Goal: Task Accomplishment & Management: Manage account settings

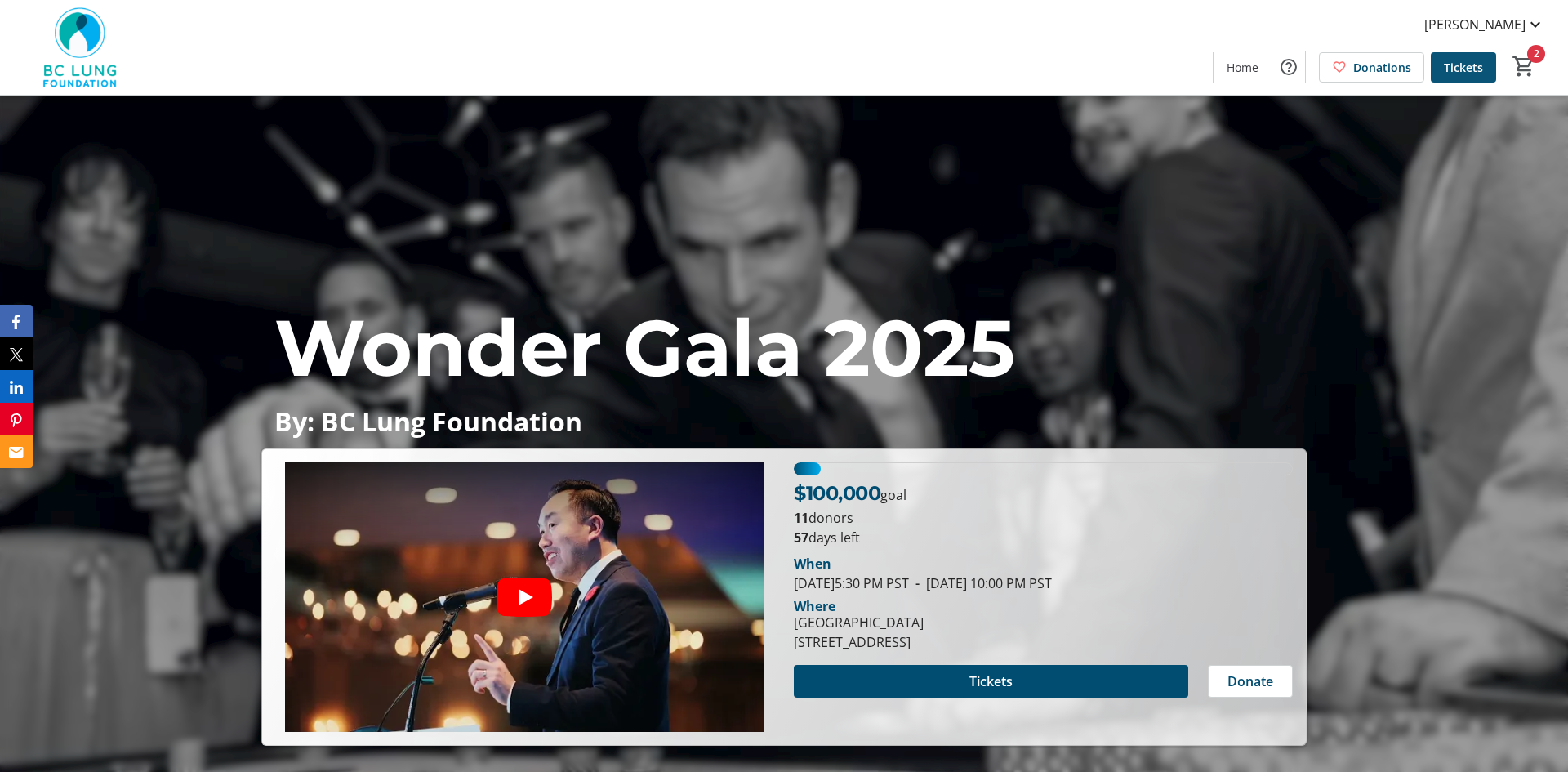
click at [1465, 73] on span "Tickets" at bounding box center [1463, 67] width 39 height 17
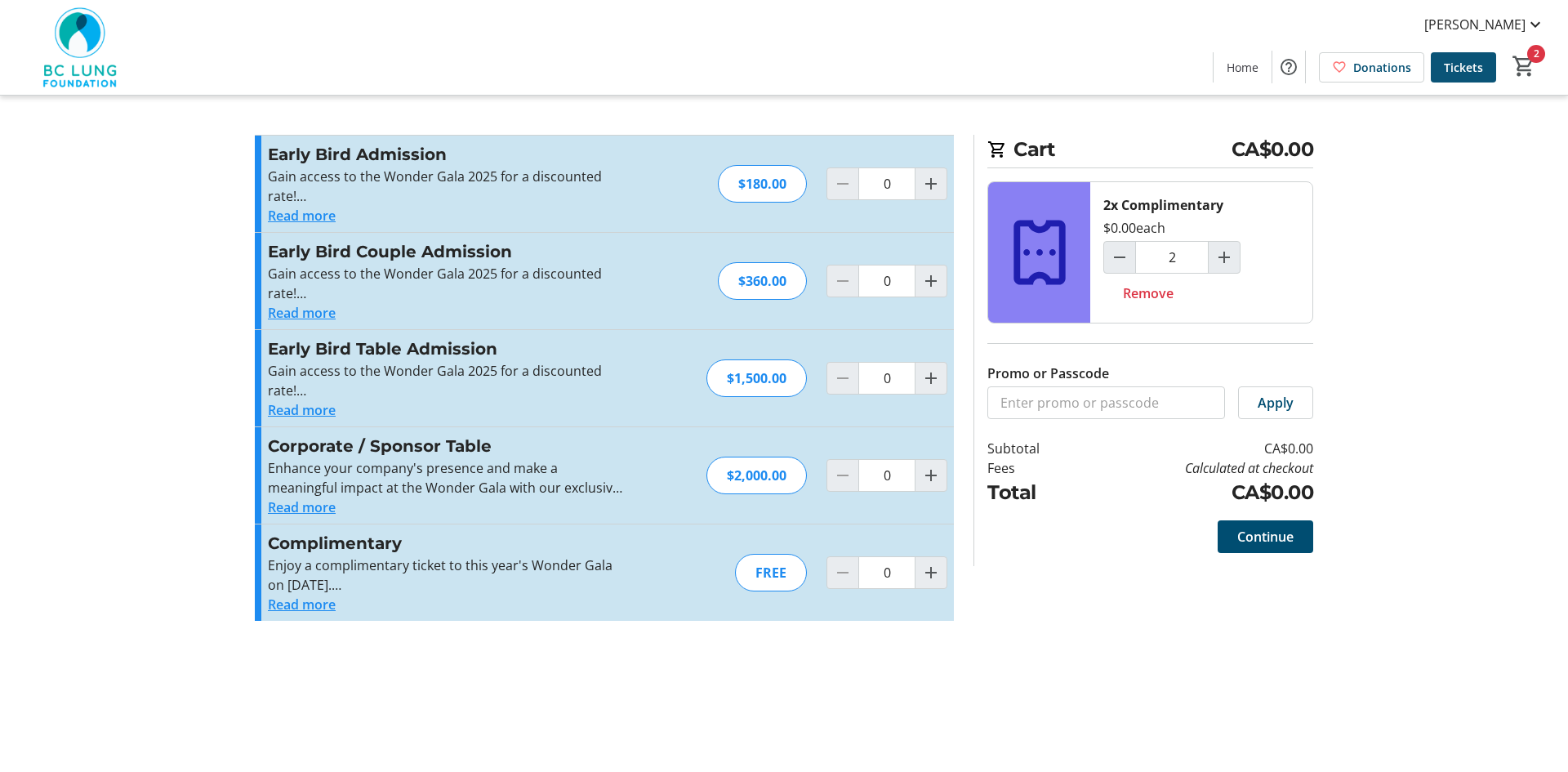
type input "2"
click at [1256, 76] on span at bounding box center [1242, 66] width 58 height 39
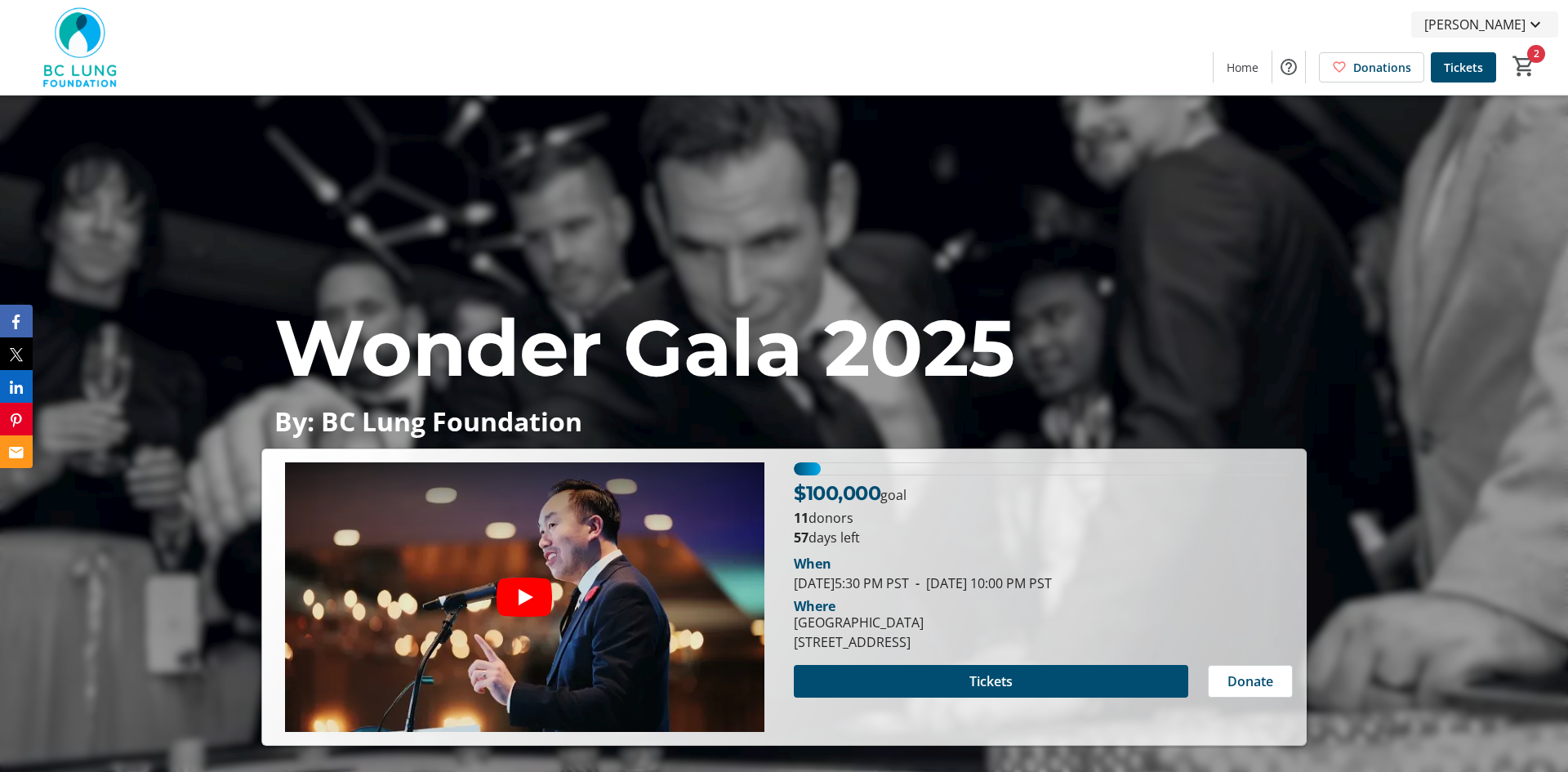
click at [1500, 26] on span "Trish Massin" at bounding box center [1475, 25] width 101 height 20
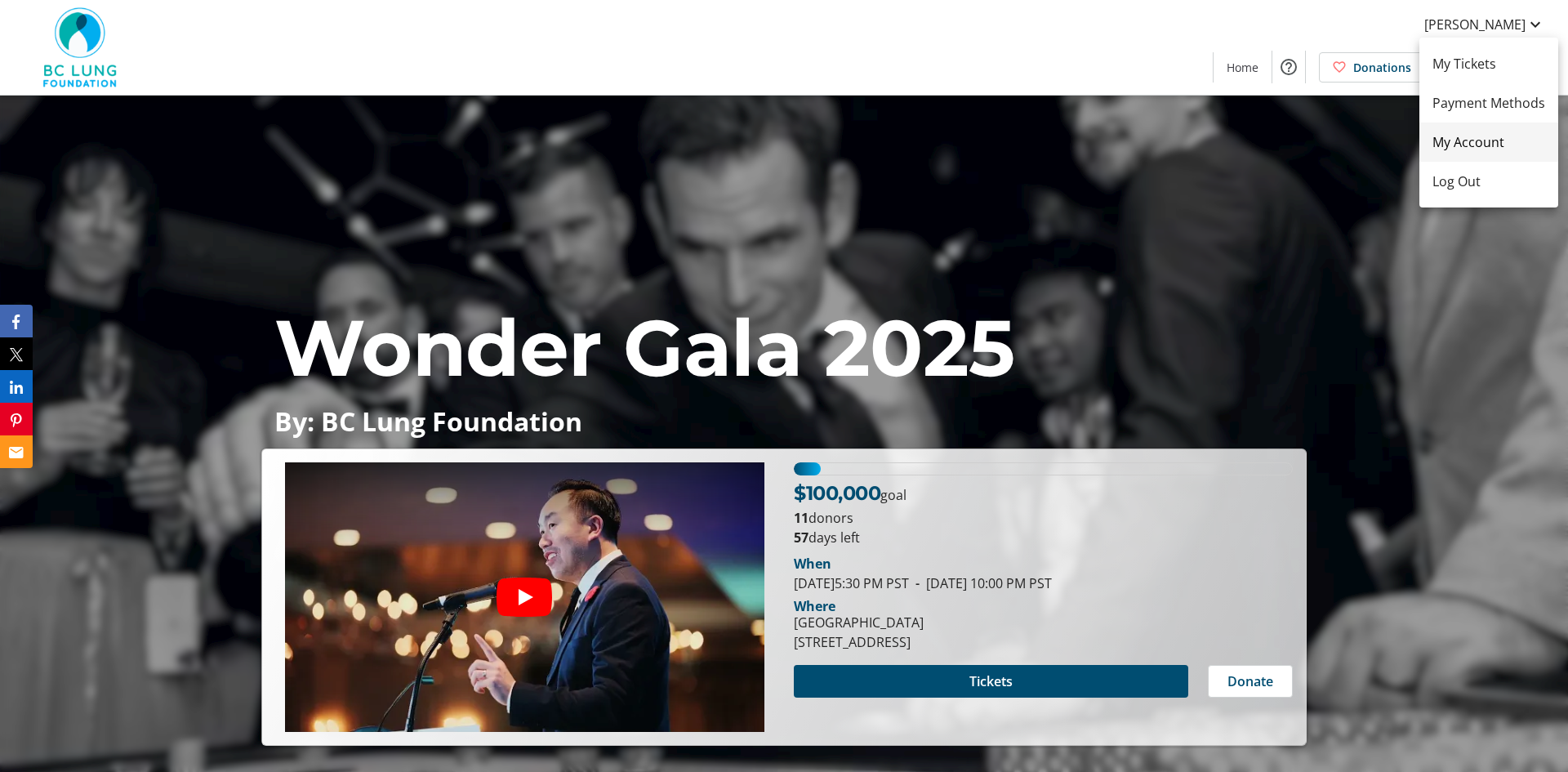
click at [1467, 145] on span "My Account" at bounding box center [1489, 143] width 113 height 20
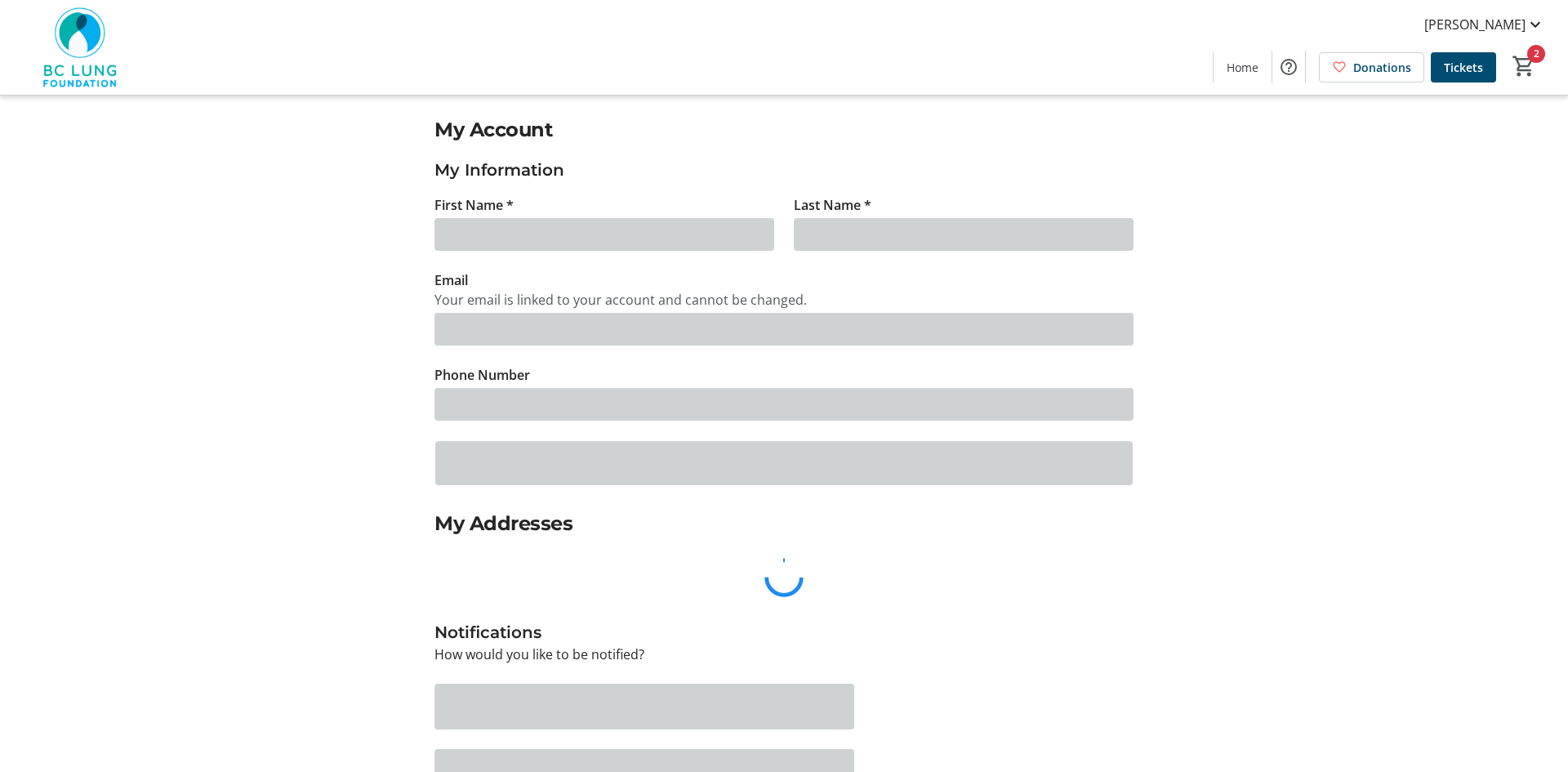
type input "Trish"
type input "Massin"
type input "massin@bclung.ca"
type input "(250) 287-1719"
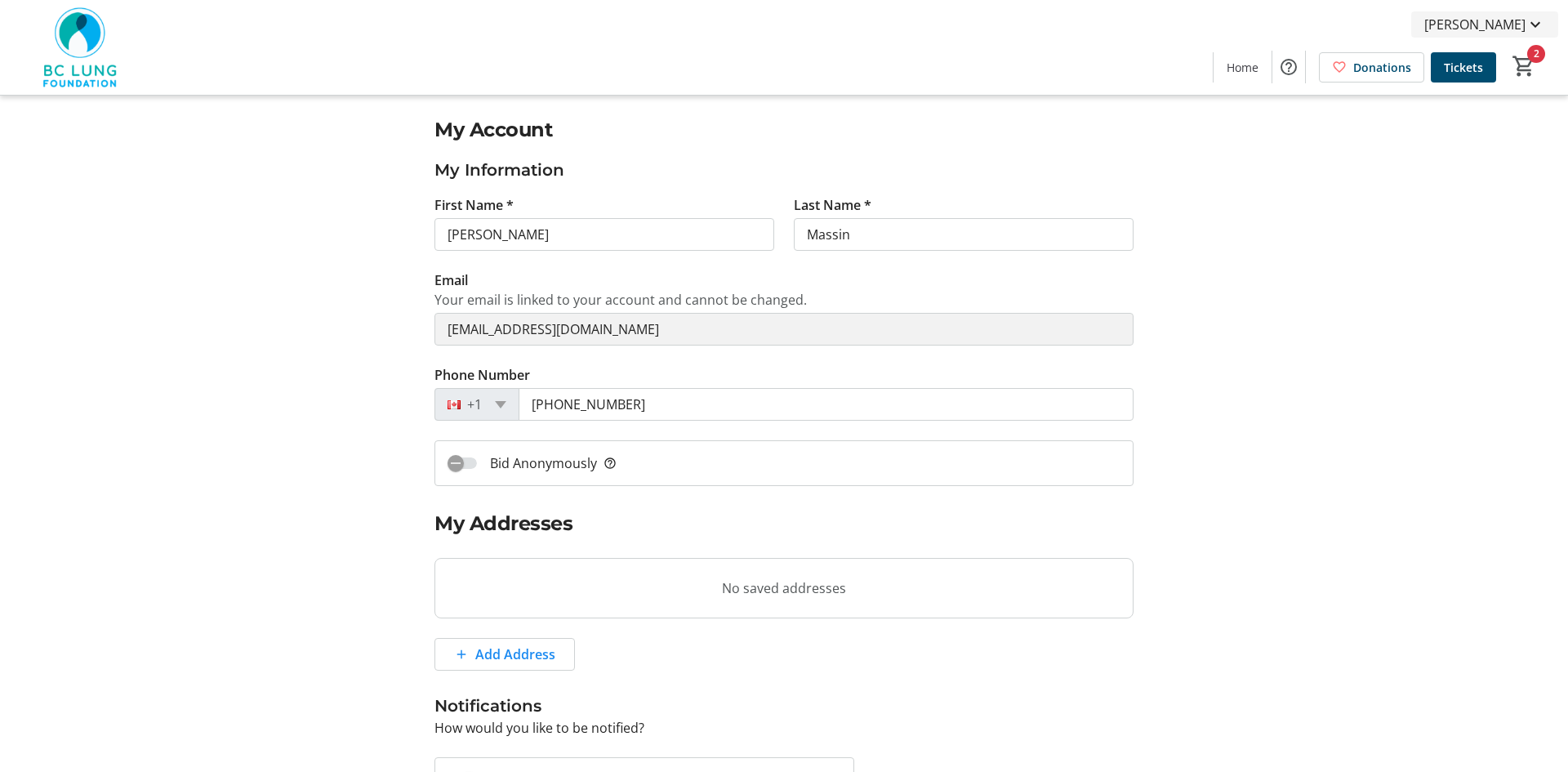
click at [1532, 27] on mat-icon at bounding box center [1536, 25] width 20 height 20
click at [1252, 65] on div at bounding box center [784, 386] width 1568 height 772
click at [1252, 65] on span "Home" at bounding box center [1242, 67] width 31 height 17
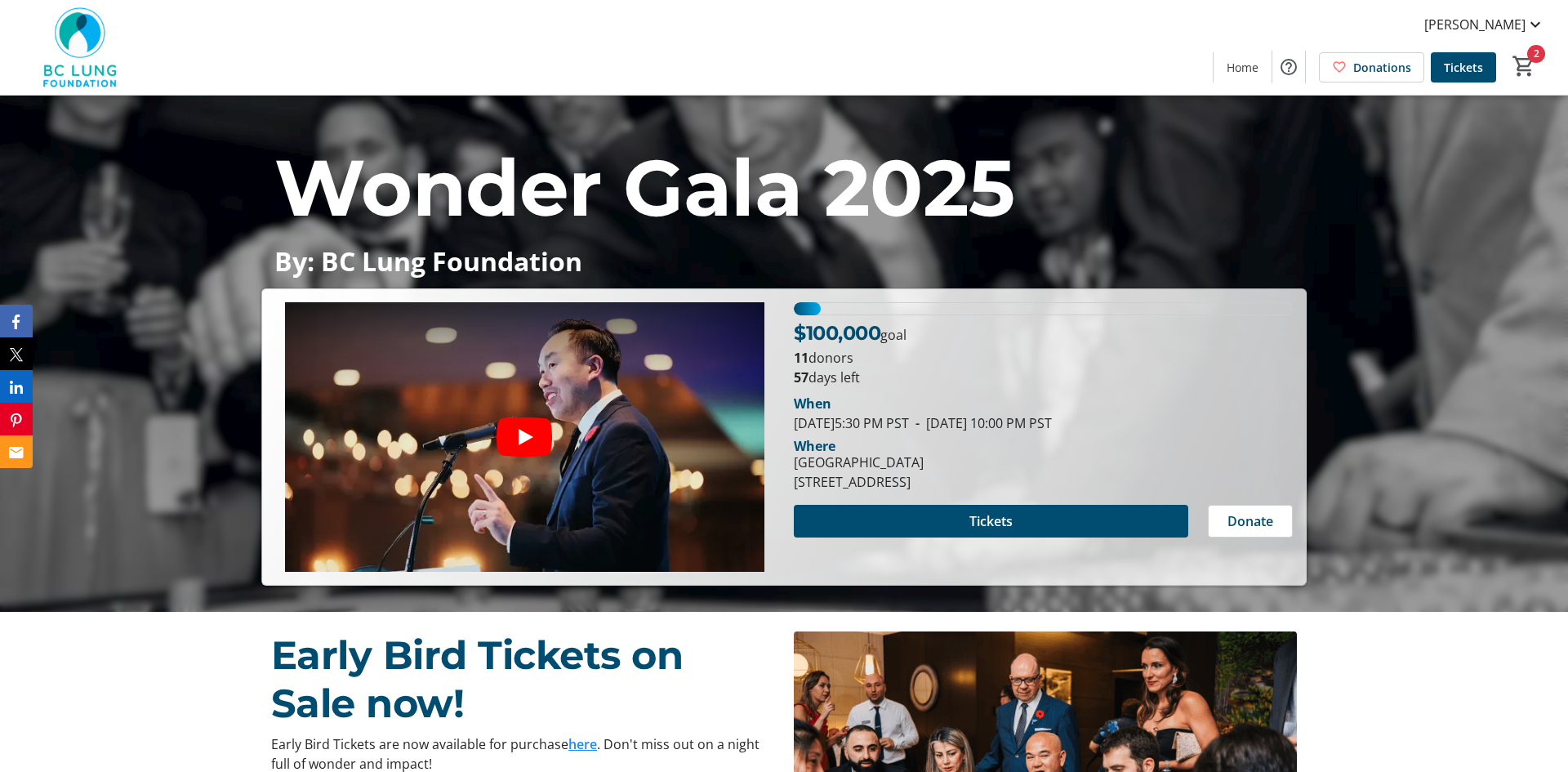
scroll to position [163, 0]
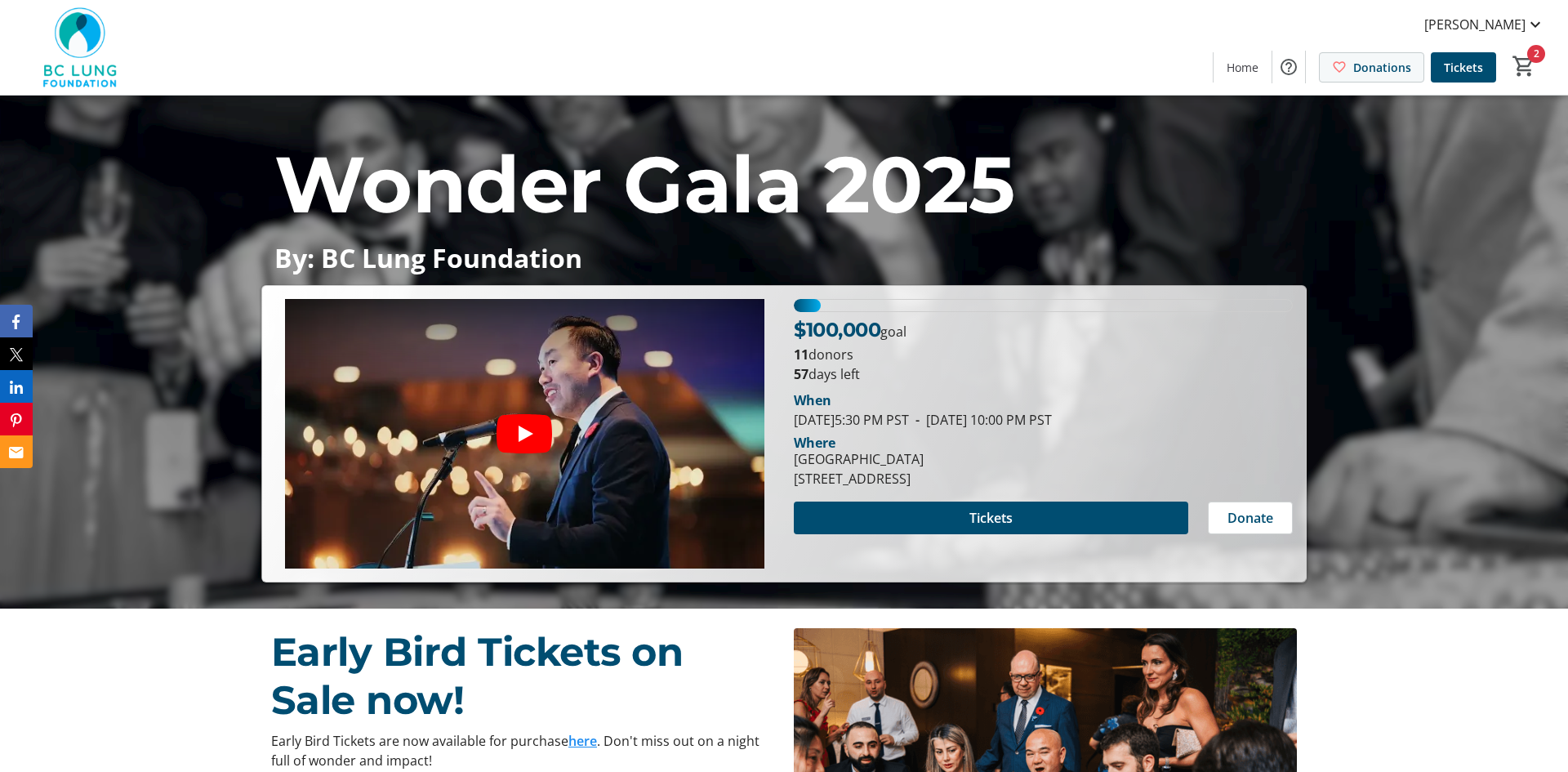
click at [1358, 76] on span at bounding box center [1372, 66] width 104 height 39
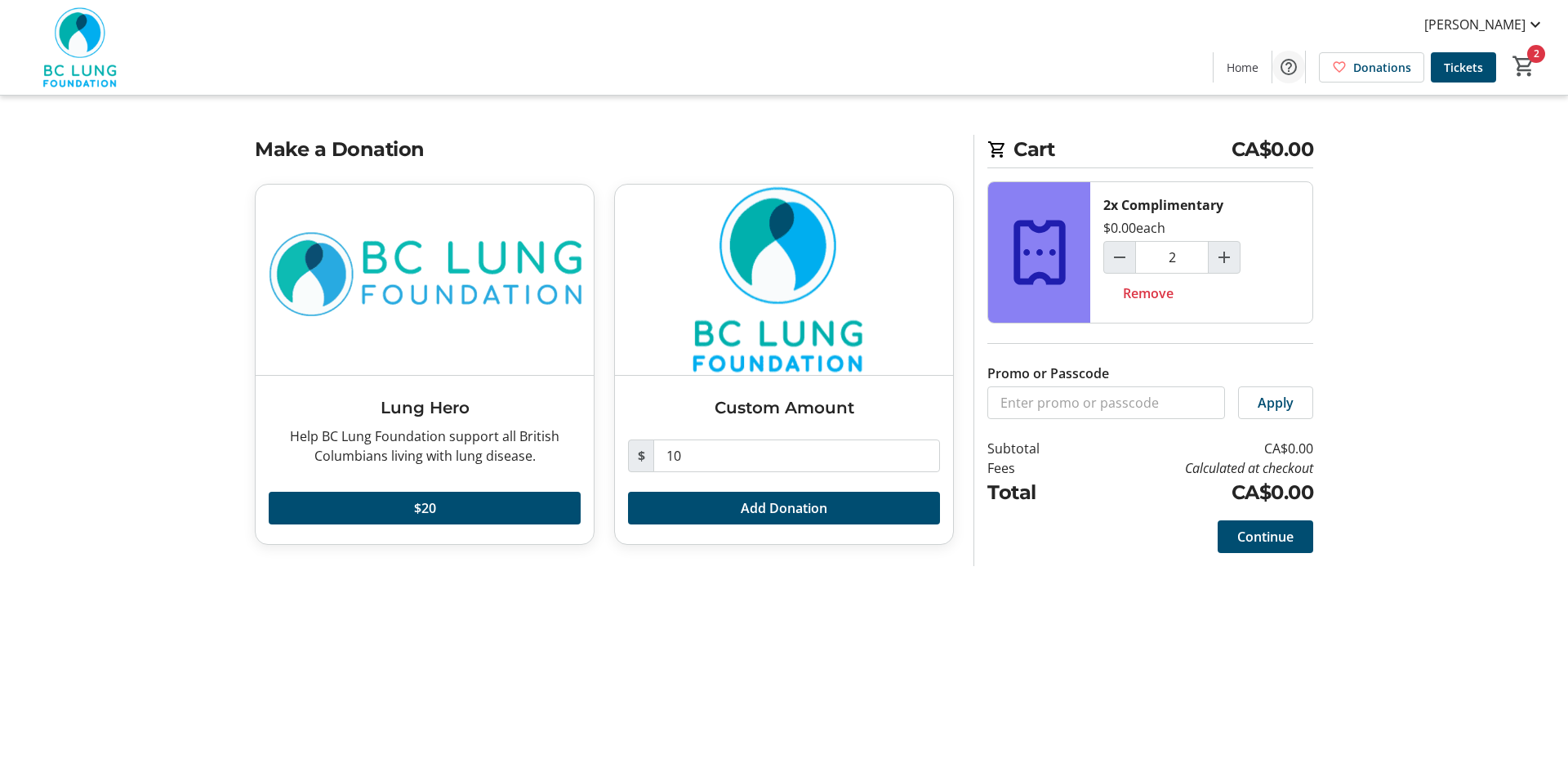
click at [1285, 68] on mat-icon "Help" at bounding box center [1289, 67] width 20 height 20
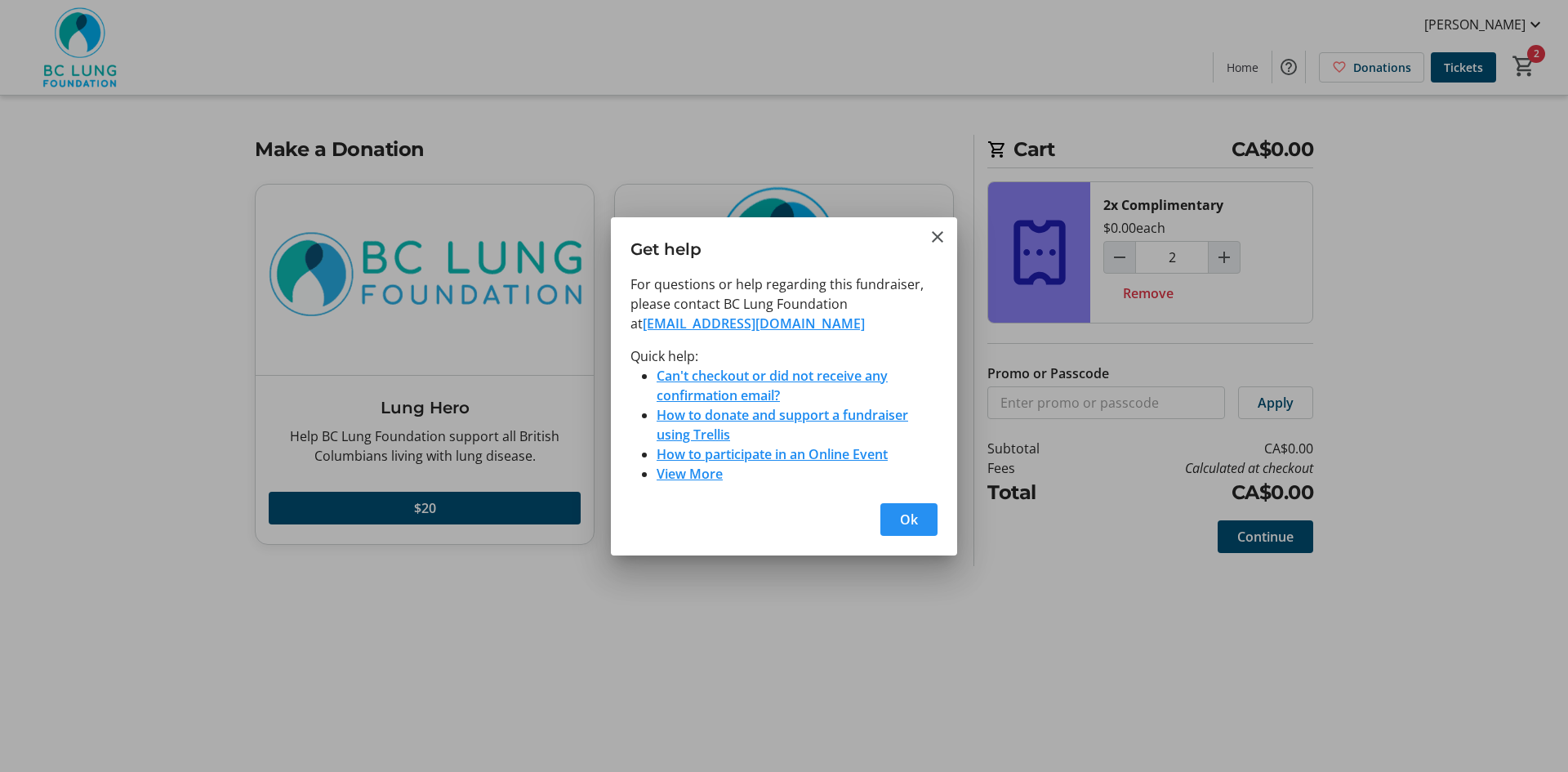
click at [900, 514] on span "Ok" at bounding box center [909, 520] width 18 height 20
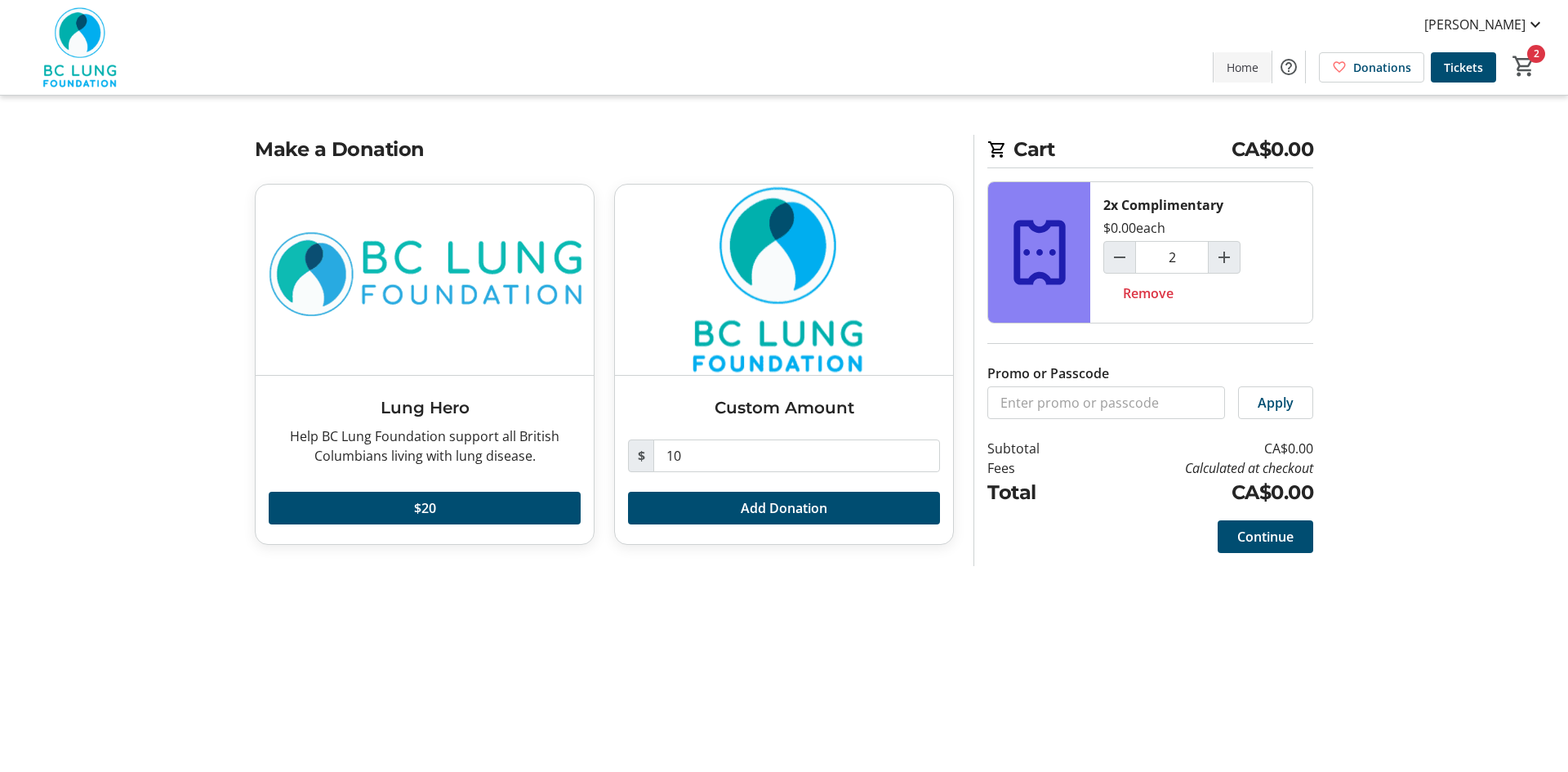
click at [1246, 69] on span "Home" at bounding box center [1242, 67] width 31 height 17
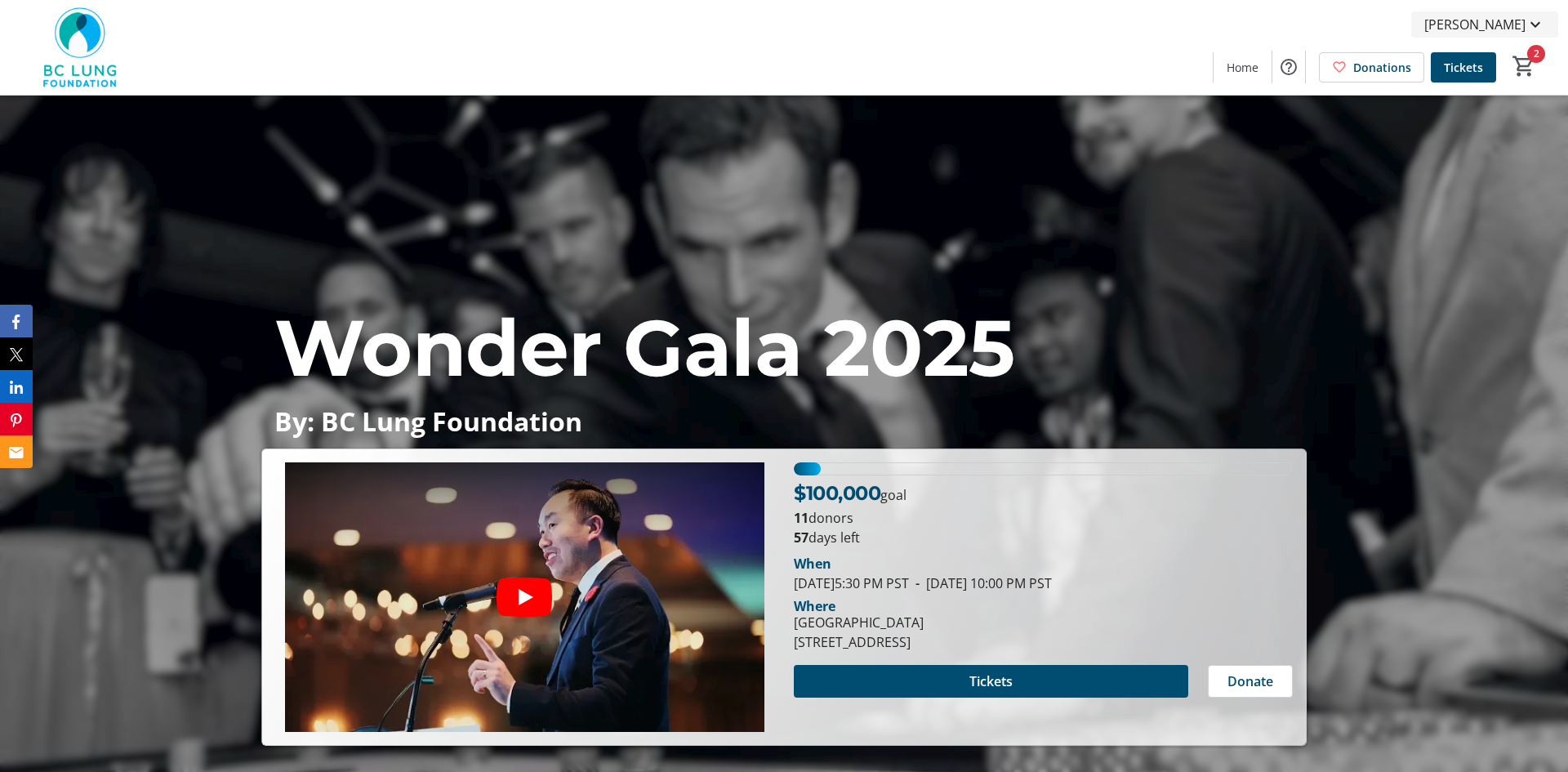
click at [1523, 26] on span "Trish Massin" at bounding box center [1475, 25] width 101 height 20
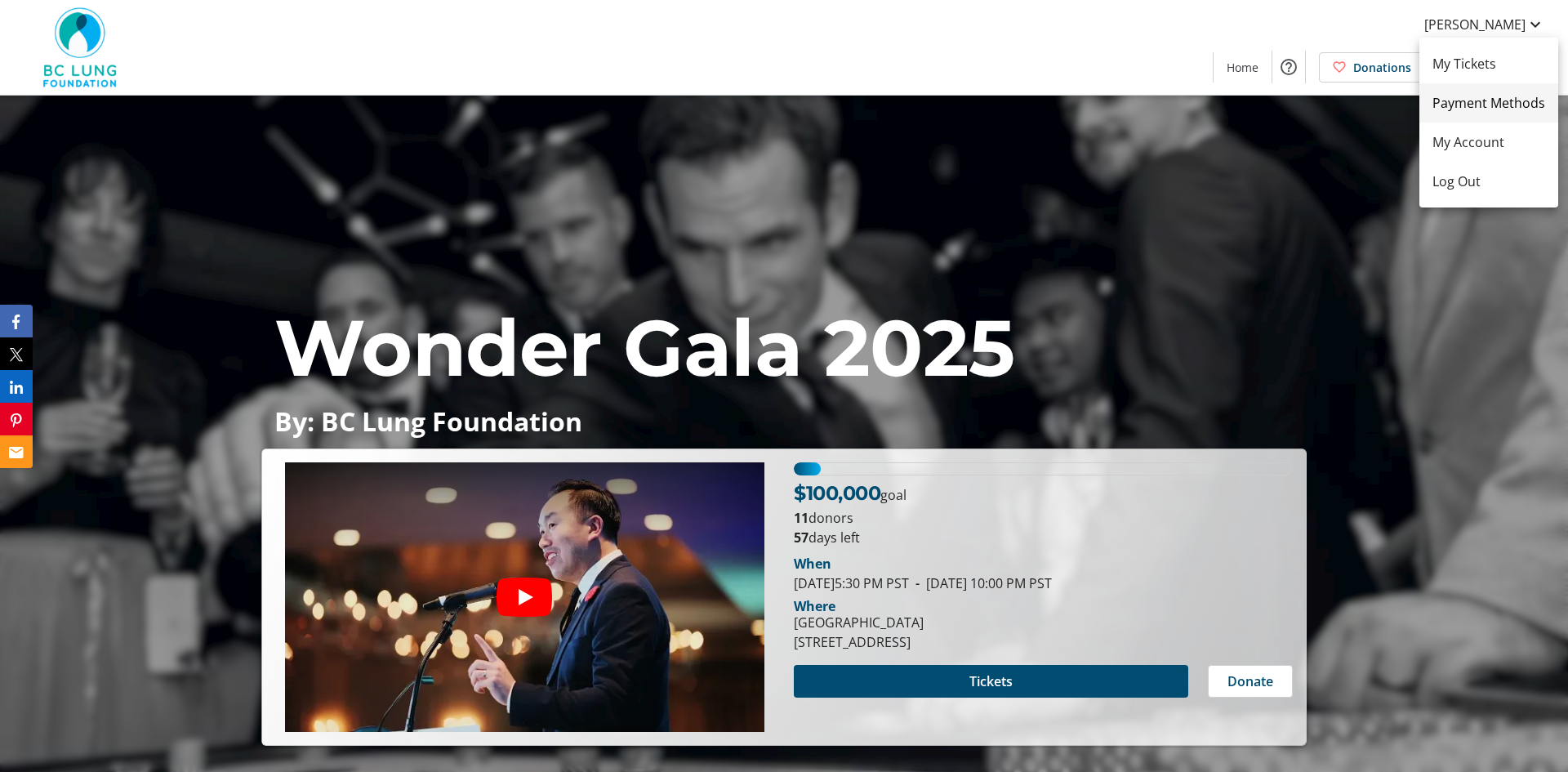
click at [1469, 108] on span "Payment Methods" at bounding box center [1489, 103] width 113 height 20
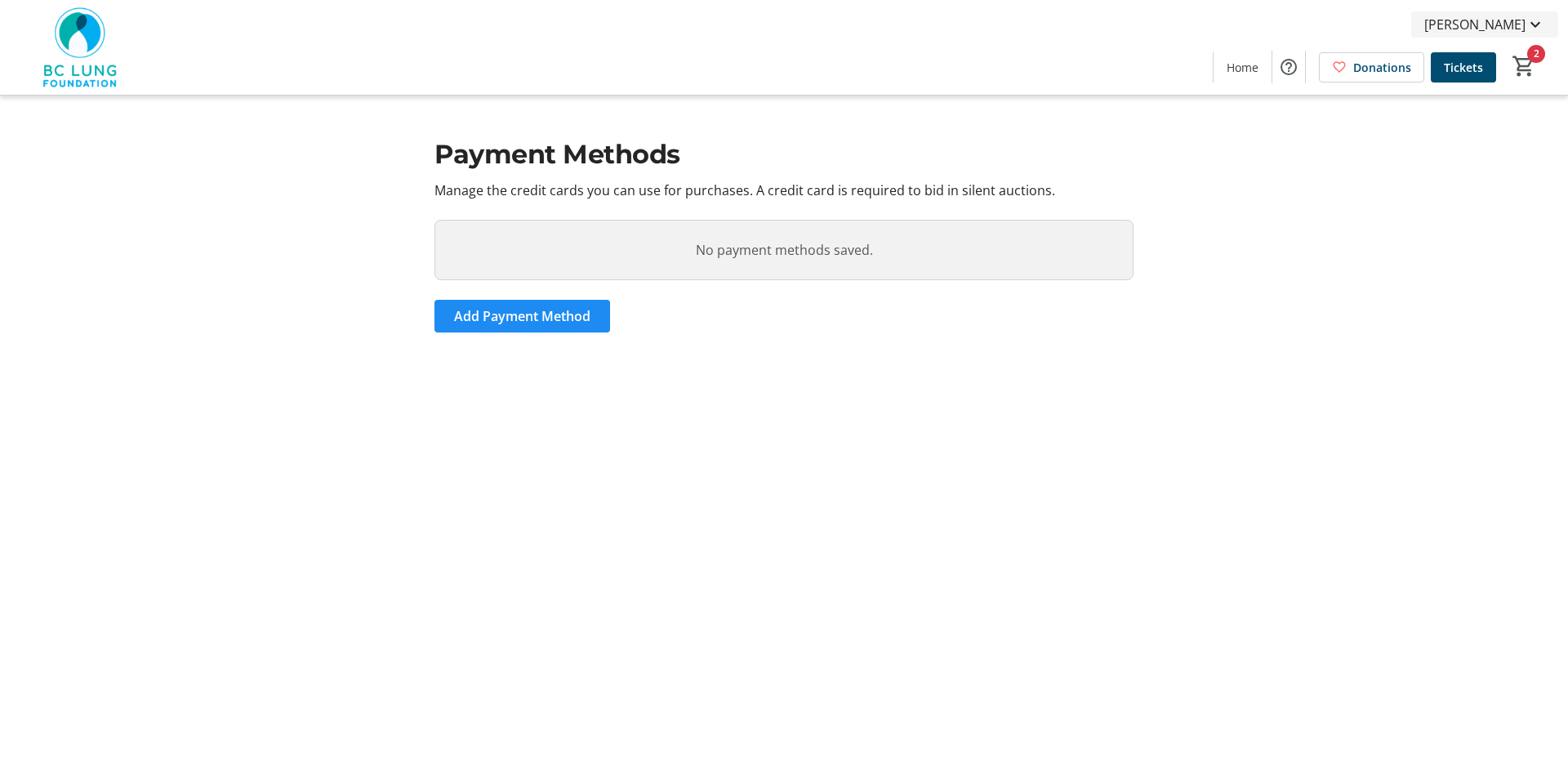
click at [1513, 32] on span "Trish Massin" at bounding box center [1475, 25] width 101 height 20
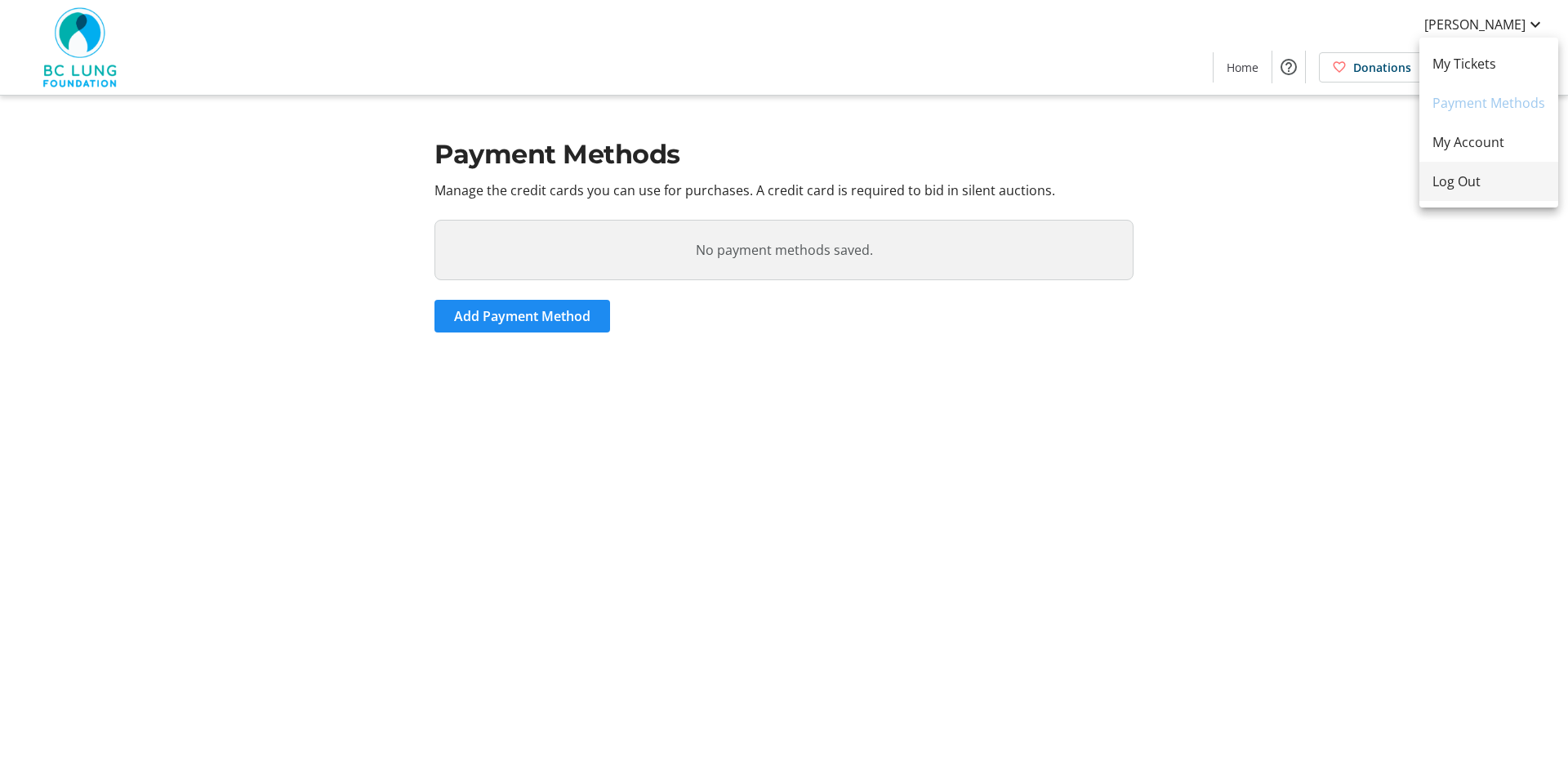
click at [1452, 188] on span "Log Out" at bounding box center [1489, 182] width 113 height 20
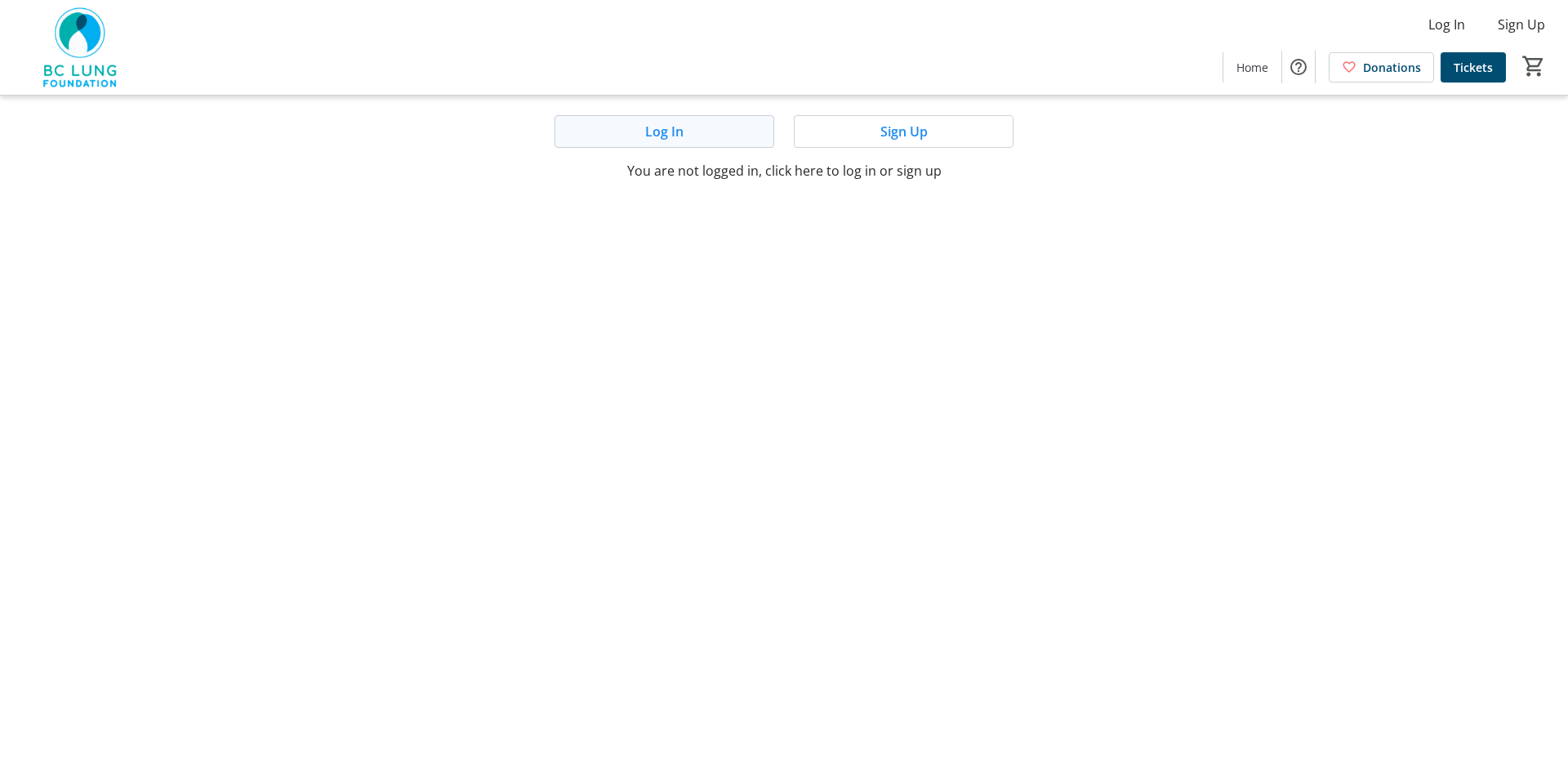
click at [673, 132] on span "Log In" at bounding box center [665, 132] width 38 height 20
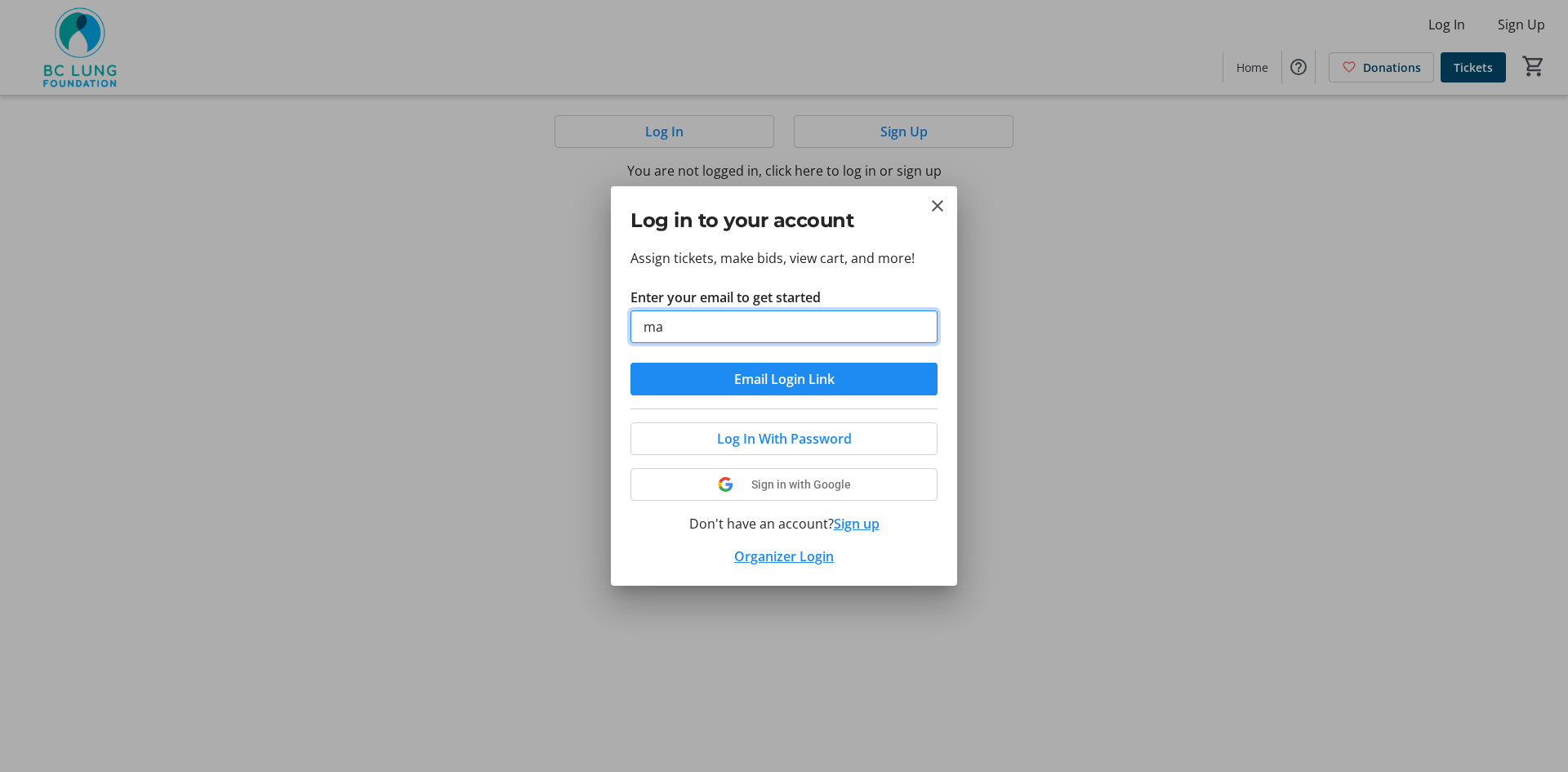
type input "massin@bclung.ca"
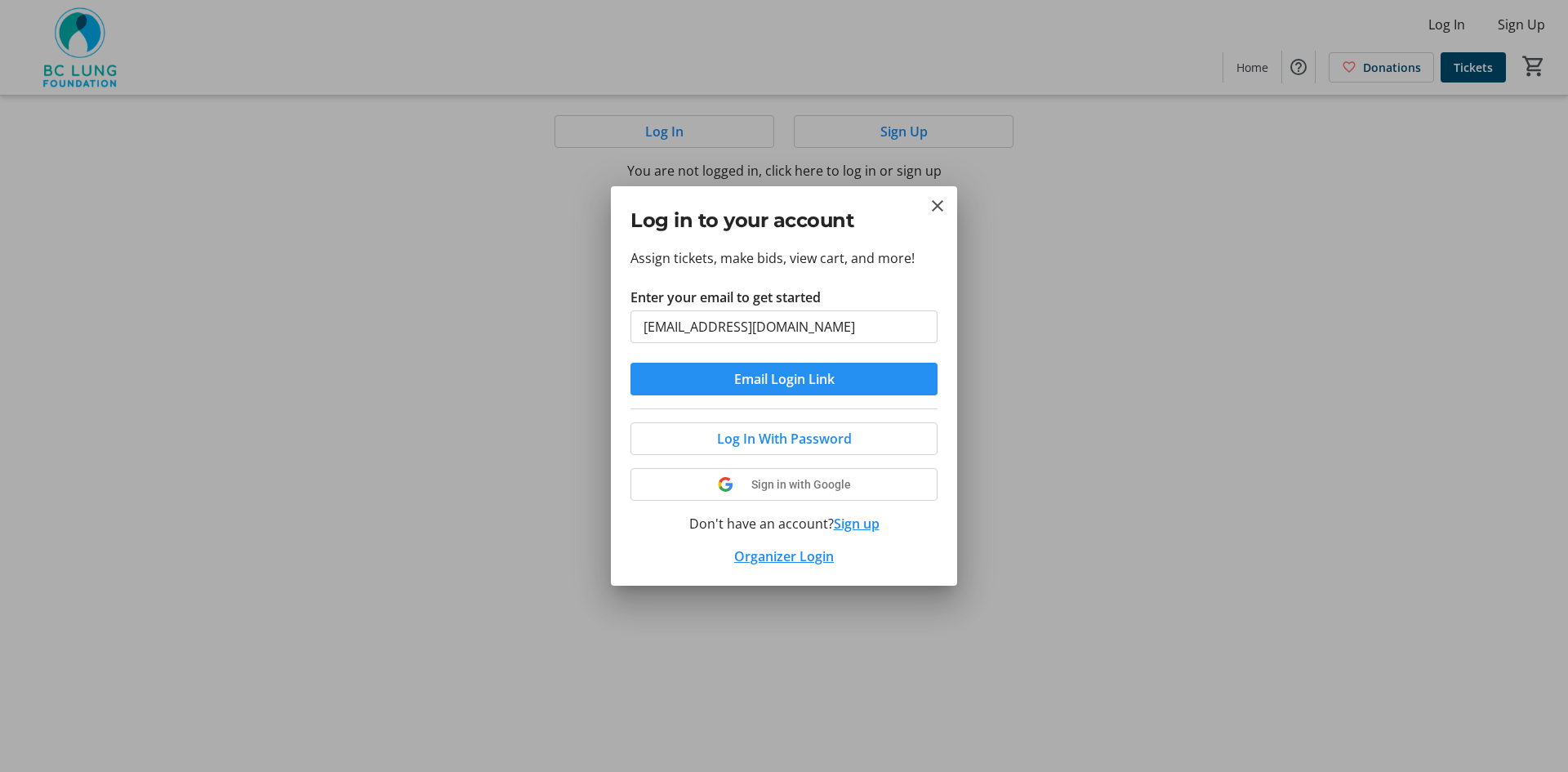
click at [792, 375] on span "Email Login Link" at bounding box center [784, 379] width 100 height 20
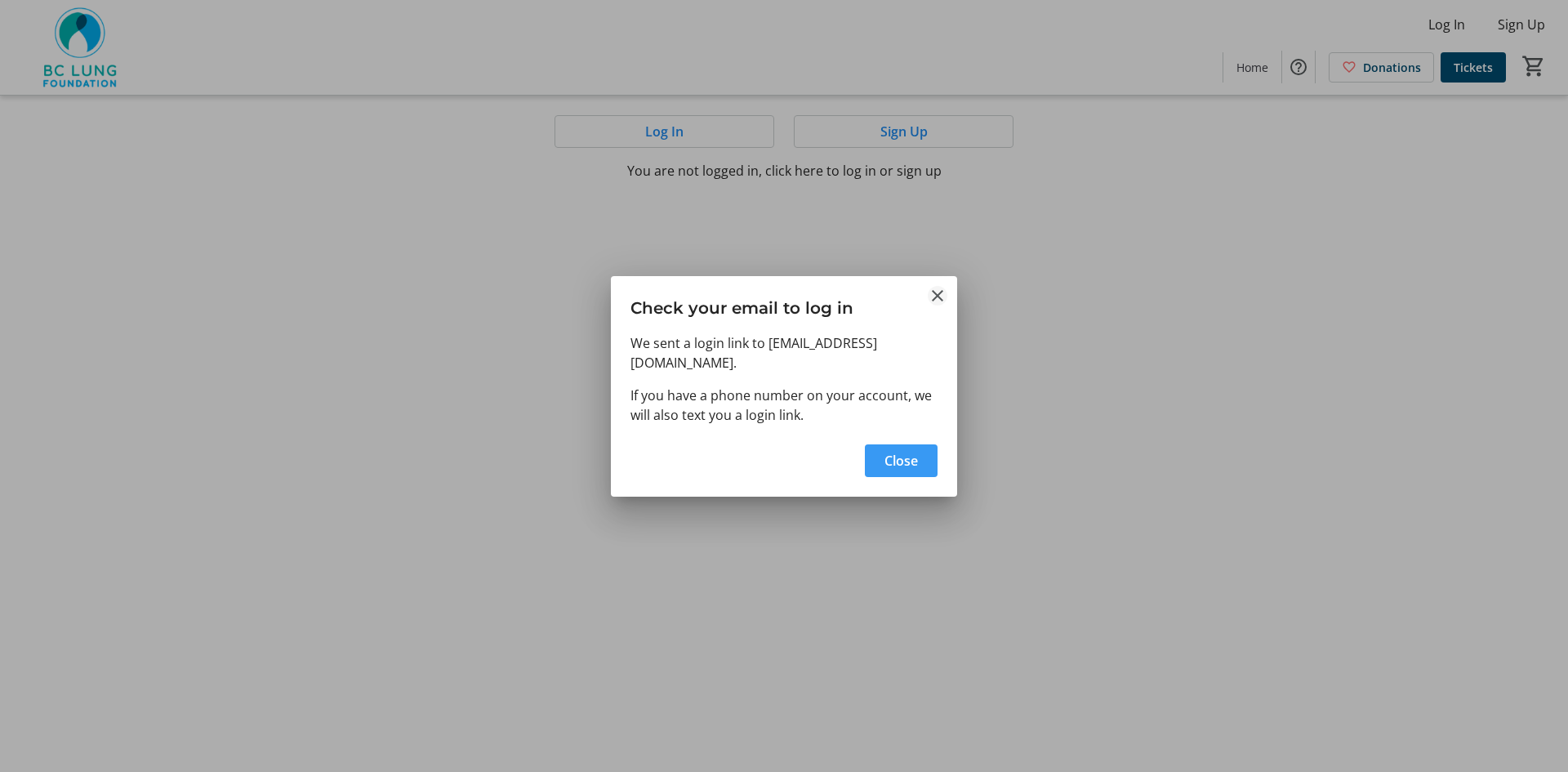
click at [940, 300] on mat-icon "Close" at bounding box center [937, 296] width 20 height 20
